Goal: Task Accomplishment & Management: Manage account settings

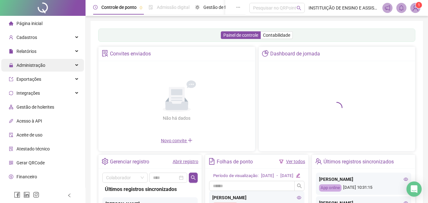
click at [28, 64] on span "Administração" at bounding box center [30, 65] width 29 height 5
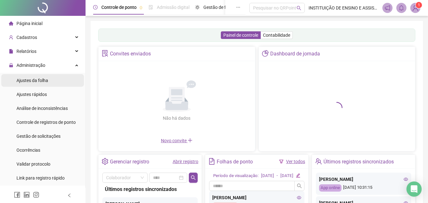
click at [32, 78] on span "Ajustes da folha" at bounding box center [32, 80] width 32 height 5
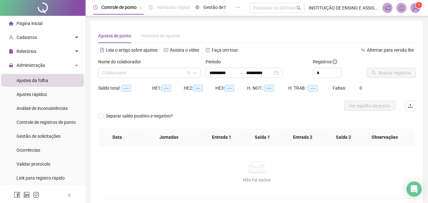
type input "**********"
click at [148, 72] on input "search" at bounding box center [146, 73] width 89 height 10
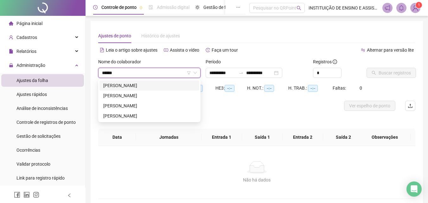
type input "*******"
click at [144, 96] on div "[PERSON_NAME]" at bounding box center [149, 95] width 92 height 7
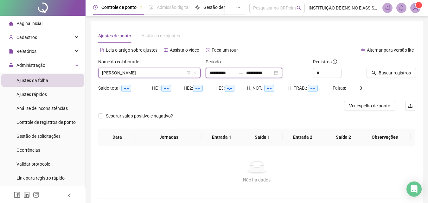
click at [212, 73] on input "**********" at bounding box center [222, 72] width 27 height 7
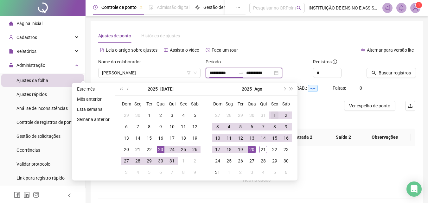
type input "**********"
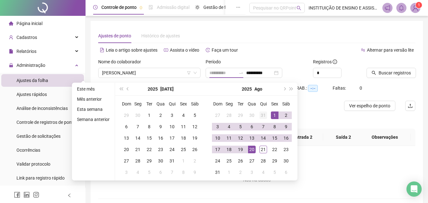
drag, startPoint x: 274, startPoint y: 114, endPoint x: 268, endPoint y: 117, distance: 6.8
click at [274, 114] on div "1" at bounding box center [275, 115] width 8 height 8
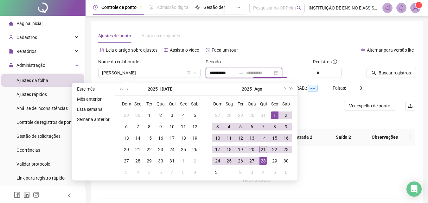
type input "**********"
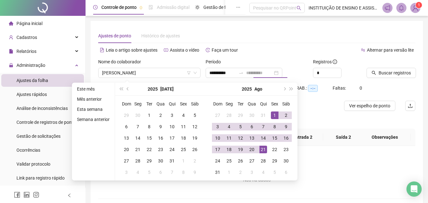
click at [262, 149] on div "21" at bounding box center [263, 150] width 8 height 8
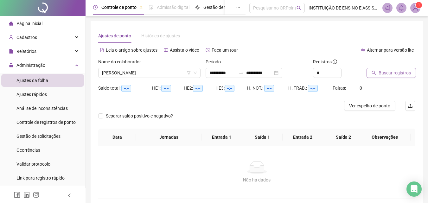
click at [379, 74] on span "Buscar registros" at bounding box center [394, 72] width 32 height 7
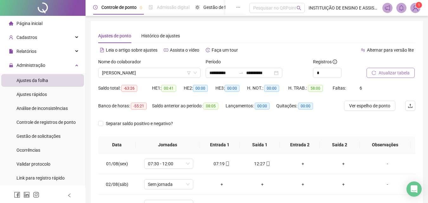
click at [390, 73] on span "Atualizar tabela" at bounding box center [393, 72] width 31 height 7
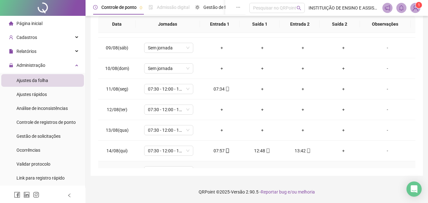
scroll to position [158, 0]
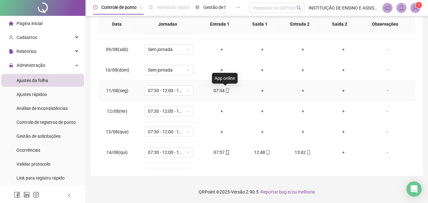
click at [225, 91] on span "mobile" at bounding box center [227, 90] width 5 height 4
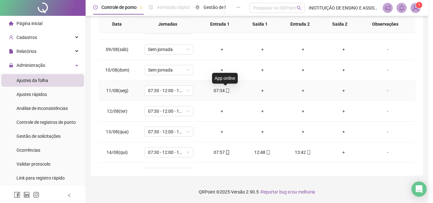
type input "**********"
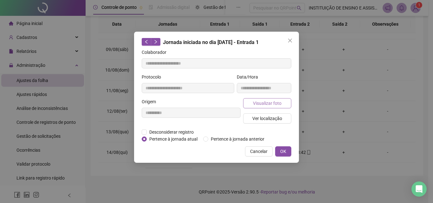
click at [259, 102] on span "Visualizar foto" at bounding box center [267, 103] width 29 height 7
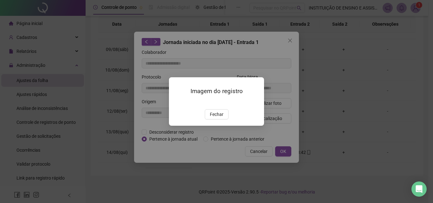
drag, startPoint x: 217, startPoint y: 150, endPoint x: 268, endPoint y: 153, distance: 51.7
click at [217, 118] on span "Fechar" at bounding box center [217, 114] width 14 height 7
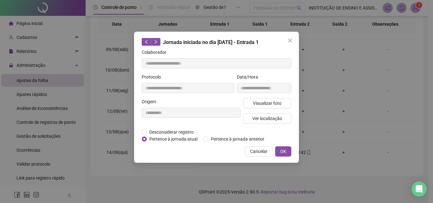
click at [258, 148] on span "Cancelar" at bounding box center [258, 151] width 17 height 7
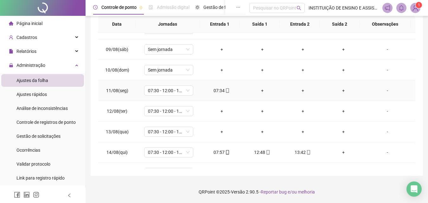
click at [383, 92] on div "-" at bounding box center [387, 90] width 37 height 7
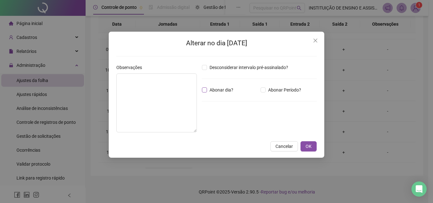
click at [208, 90] on span "Abonar dia?" at bounding box center [221, 89] width 29 height 7
click at [172, 90] on textarea at bounding box center [156, 102] width 80 height 59
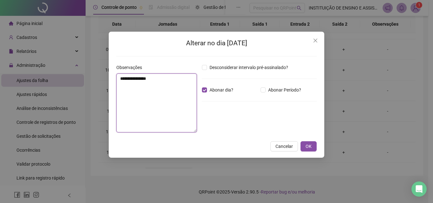
drag, startPoint x: 162, startPoint y: 80, endPoint x: 113, endPoint y: 78, distance: 49.8
click at [113, 77] on div "**********" at bounding box center [216, 95] width 215 height 126
type textarea "**********"
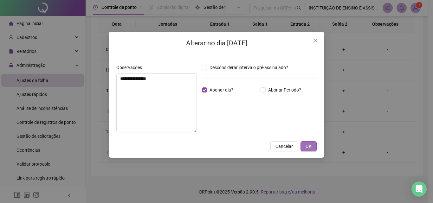
click at [312, 145] on button "OK" at bounding box center [308, 146] width 16 height 10
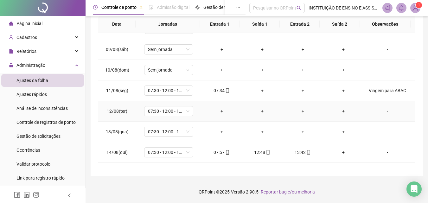
click at [381, 113] on div "-" at bounding box center [387, 111] width 37 height 7
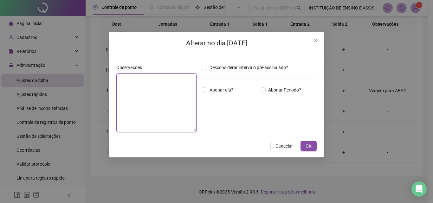
click at [155, 90] on textarea at bounding box center [156, 102] width 80 height 59
paste textarea "**********"
type textarea "**********"
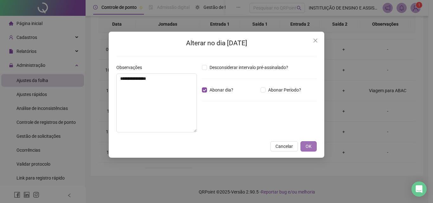
click at [307, 144] on span "OK" at bounding box center [308, 146] width 6 height 7
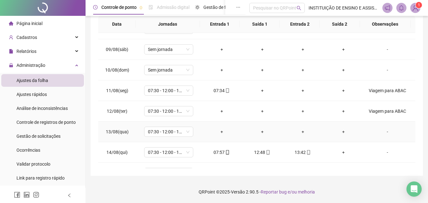
click at [382, 131] on div "-" at bounding box center [387, 131] width 37 height 7
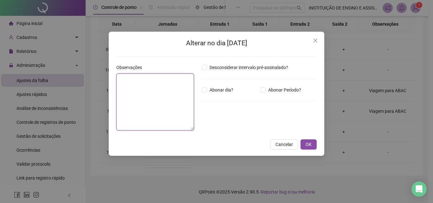
click at [156, 105] on textarea at bounding box center [155, 101] width 78 height 57
paste textarea "**********"
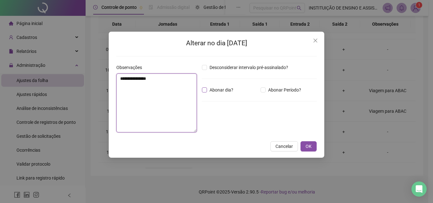
type textarea "**********"
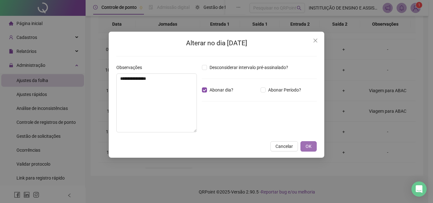
click at [309, 146] on span "OK" at bounding box center [308, 146] width 6 height 7
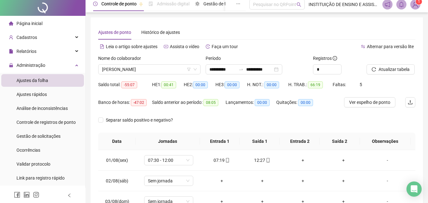
scroll to position [0, 0]
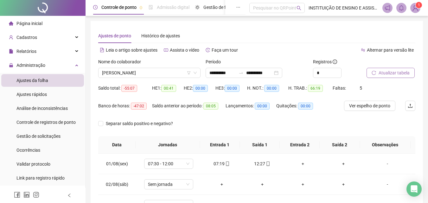
click at [376, 73] on button "Atualizar tabela" at bounding box center [390, 73] width 48 height 10
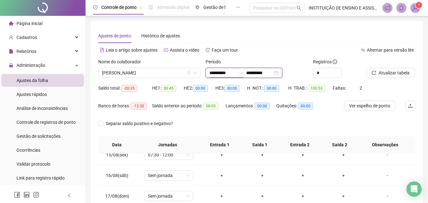
click at [210, 70] on input "**********" at bounding box center [222, 72] width 27 height 7
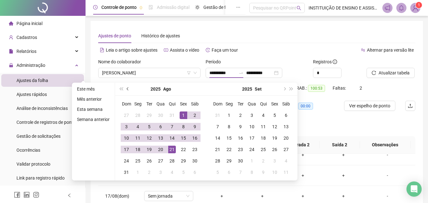
click at [128, 87] on button "prev-year" at bounding box center [127, 89] width 7 height 13
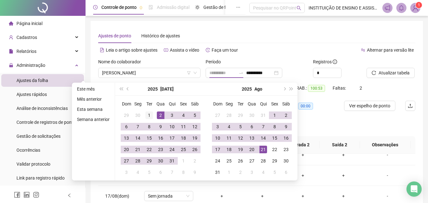
type input "**********"
click at [149, 113] on div "1" at bounding box center [149, 115] width 8 height 8
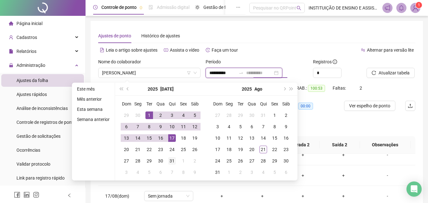
type input "**********"
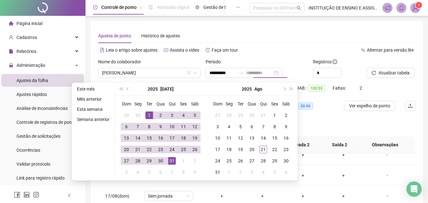
drag, startPoint x: 171, startPoint y: 161, endPoint x: 307, endPoint y: 80, distance: 158.4
click at [171, 161] on div "31" at bounding box center [172, 161] width 8 height 8
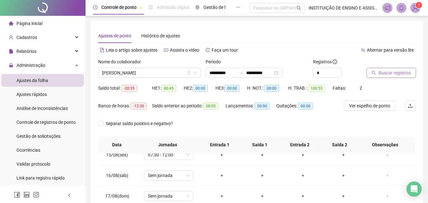
click at [385, 72] on span "Buscar registros" at bounding box center [394, 72] width 32 height 7
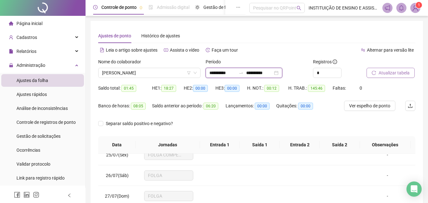
click at [210, 72] on input "**********" at bounding box center [222, 72] width 27 height 7
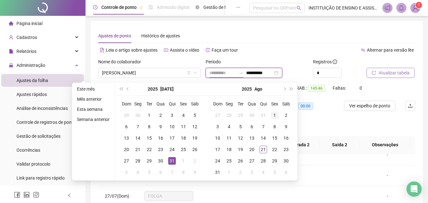
type input "**********"
click at [274, 113] on div "1" at bounding box center [275, 115] width 8 height 8
type input "**********"
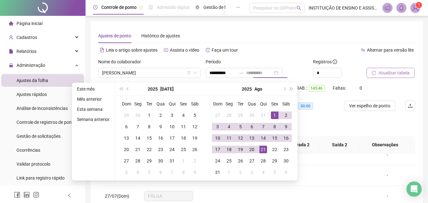
click at [261, 149] on div "21" at bounding box center [263, 150] width 8 height 8
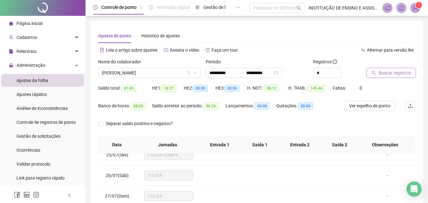
click at [387, 73] on span "Buscar registros" at bounding box center [394, 72] width 32 height 7
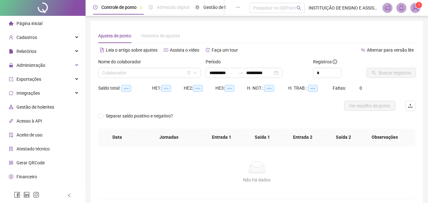
scroll to position [31, 0]
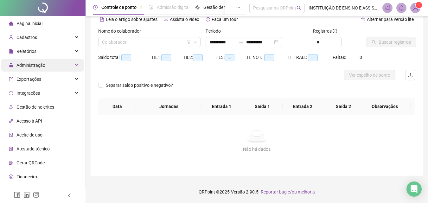
click at [52, 67] on div "Administração" at bounding box center [42, 65] width 83 height 13
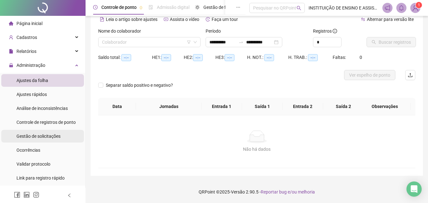
click at [46, 135] on span "Gestão de solicitações" at bounding box center [38, 136] width 44 height 5
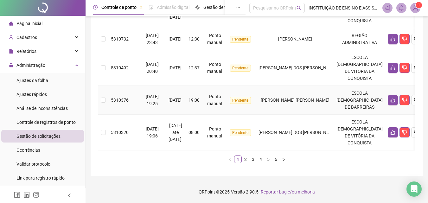
scroll to position [330, 0]
click at [246, 159] on link "2" at bounding box center [245, 159] width 7 height 7
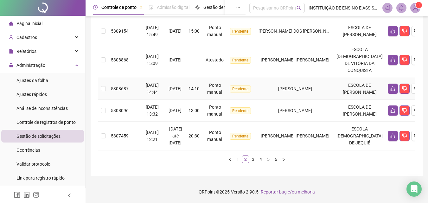
scroll to position [388, 0]
click at [253, 159] on link "3" at bounding box center [253, 159] width 7 height 7
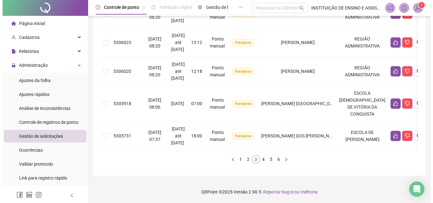
scroll to position [323, 0]
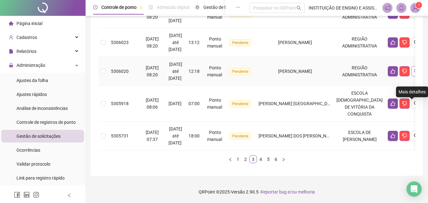
click at [414, 69] on icon "search" at bounding box center [416, 71] width 5 height 5
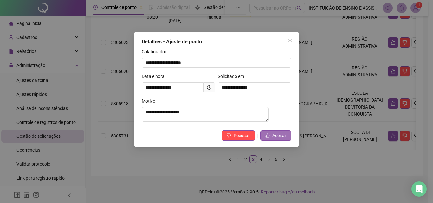
click at [279, 139] on span "Aceitar" at bounding box center [279, 135] width 14 height 7
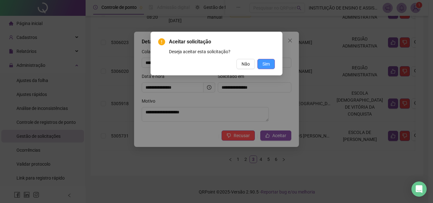
click at [269, 65] on button "Sim" at bounding box center [265, 64] width 17 height 10
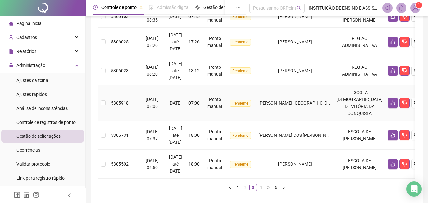
scroll to position [255, 0]
click at [411, 76] on button "button" at bounding box center [416, 71] width 10 height 10
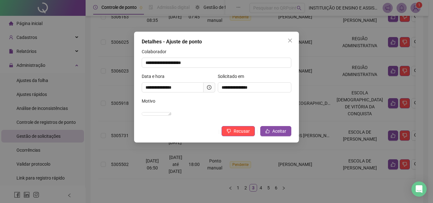
click at [207, 88] on icon "clock-circle" at bounding box center [209, 87] width 4 height 4
click at [278, 135] on span "Aceitar" at bounding box center [279, 131] width 14 height 7
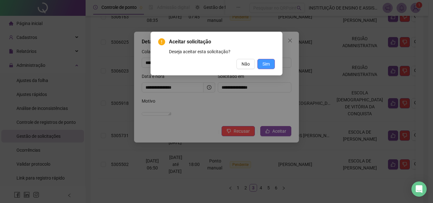
click at [271, 63] on button "Sim" at bounding box center [265, 64] width 17 height 10
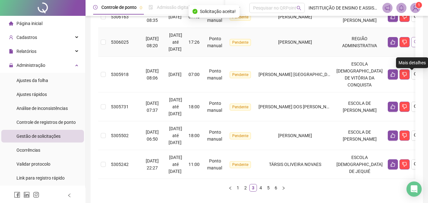
click at [414, 44] on icon "search" at bounding box center [416, 42] width 4 height 4
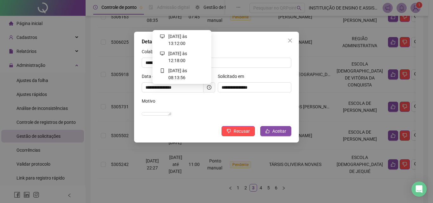
click at [208, 88] on icon "clock-circle" at bounding box center [209, 87] width 4 height 4
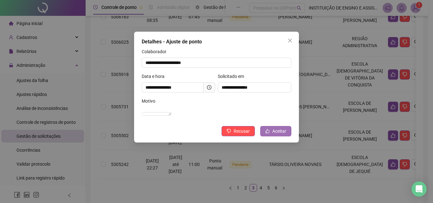
click at [272, 136] on button "Aceitar" at bounding box center [275, 131] width 31 height 10
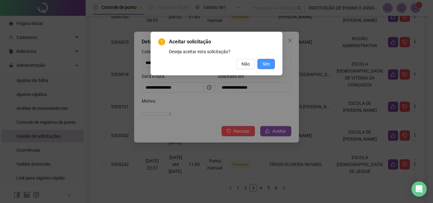
click at [272, 65] on button "Sim" at bounding box center [265, 64] width 17 height 10
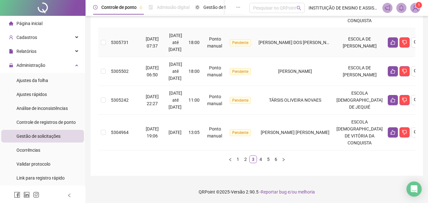
scroll to position [402, 0]
click at [261, 158] on link "4" at bounding box center [260, 159] width 7 height 7
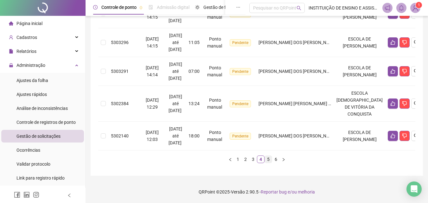
click at [269, 158] on link "5" at bounding box center [268, 159] width 7 height 7
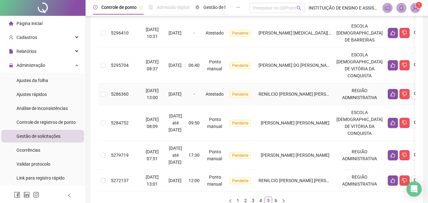
scroll to position [337, 0]
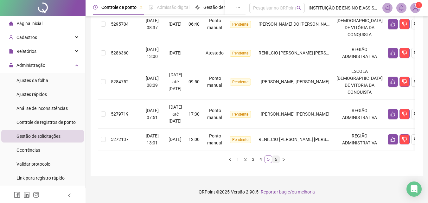
click at [275, 159] on link "6" at bounding box center [275, 159] width 7 height 7
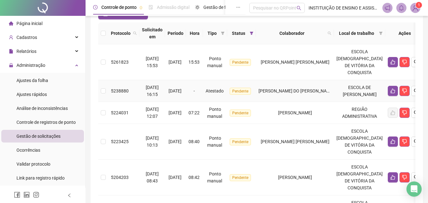
scroll to position [66, 0]
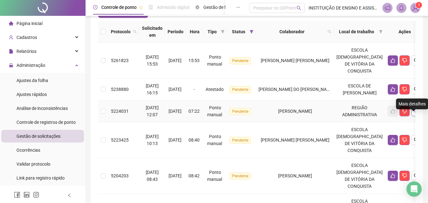
click at [414, 114] on icon "search" at bounding box center [416, 111] width 5 height 5
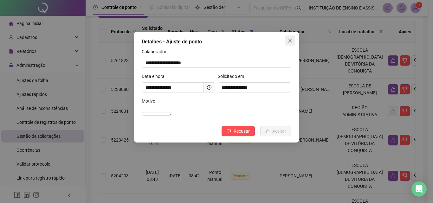
click at [289, 41] on icon "close" at bounding box center [290, 41] width 4 height 4
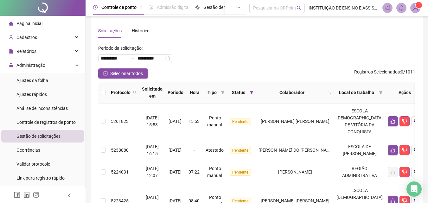
scroll to position [0, 0]
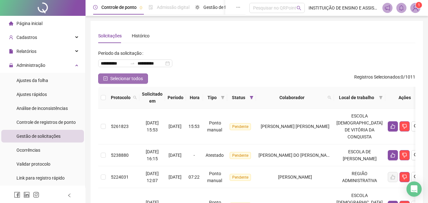
click at [121, 79] on span "Selecionar todos" at bounding box center [126, 78] width 33 height 7
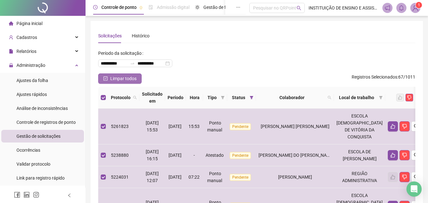
click at [123, 80] on span "Limpar todos" at bounding box center [123, 78] width 26 height 7
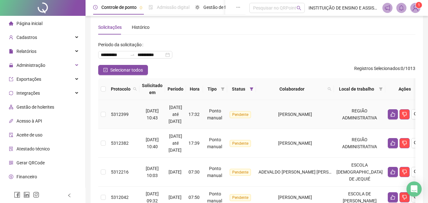
scroll to position [32, 0]
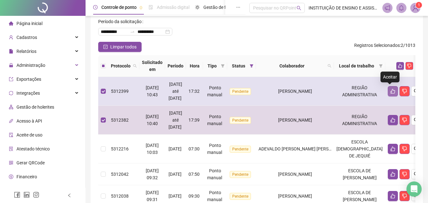
click at [388, 91] on button "button" at bounding box center [393, 91] width 10 height 10
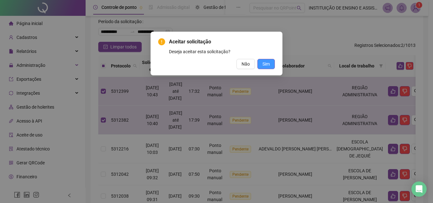
click at [265, 63] on span "Sim" at bounding box center [265, 63] width 7 height 7
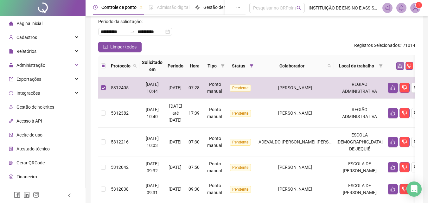
click at [398, 66] on icon "like" at bounding box center [400, 66] width 4 height 4
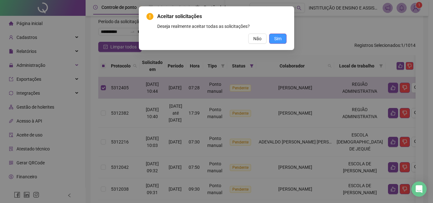
click at [284, 43] on button "Sim" at bounding box center [277, 39] width 17 height 10
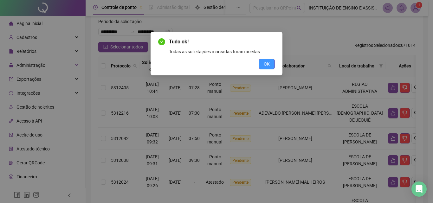
click at [266, 62] on span "OK" at bounding box center [266, 63] width 6 height 7
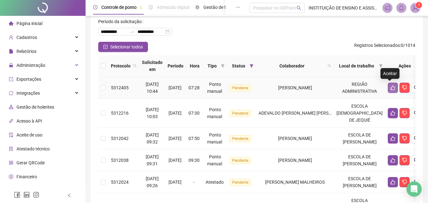
click at [390, 89] on icon "like" at bounding box center [392, 87] width 5 height 5
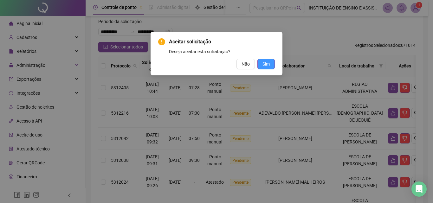
click at [263, 64] on span "Sim" at bounding box center [265, 63] width 7 height 7
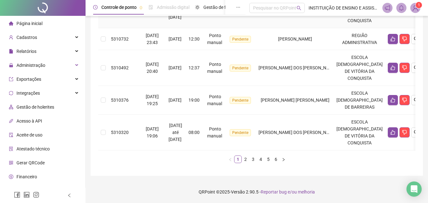
scroll to position [330, 0]
click at [245, 160] on link "2" at bounding box center [245, 159] width 7 height 7
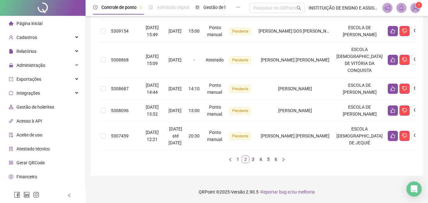
scroll to position [380, 0]
click at [236, 163] on link "1" at bounding box center [237, 159] width 7 height 7
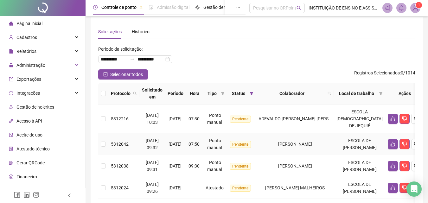
scroll to position [0, 0]
